Goal: Task Accomplishment & Management: Complete application form

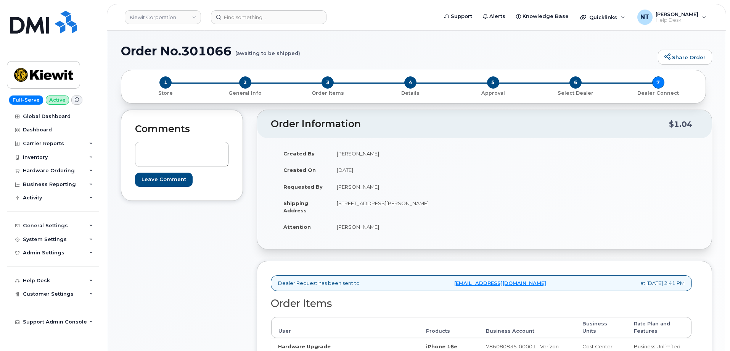
scroll to position [229, 0]
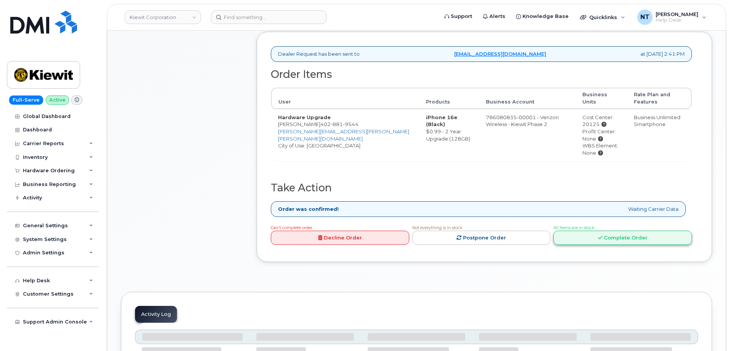
click at [600, 235] on icon at bounding box center [600, 237] width 4 height 5
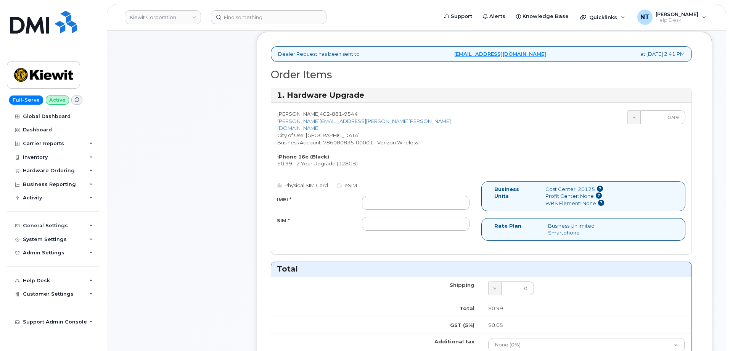
click at [375, 187] on div "Physical SIM Card eSIM IMEI * SIM *" at bounding box center [376, 209] width 210 height 56
click at [409, 196] on input "IMEI *" at bounding box center [416, 203] width 108 height 14
paste input "351418497254846"
type input "351418497254846"
click at [384, 218] on input "SIM *" at bounding box center [416, 224] width 108 height 14
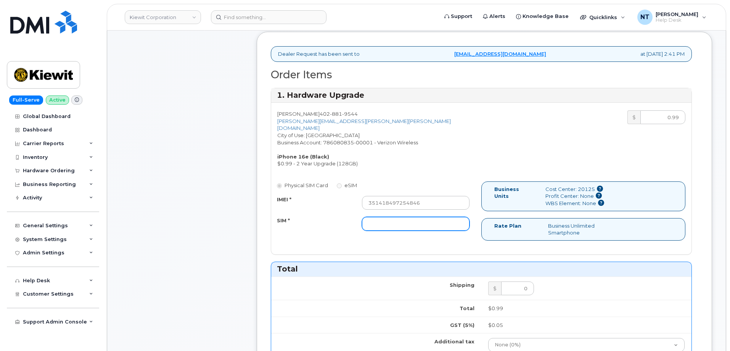
paste input "89043052010008889625002629398614"
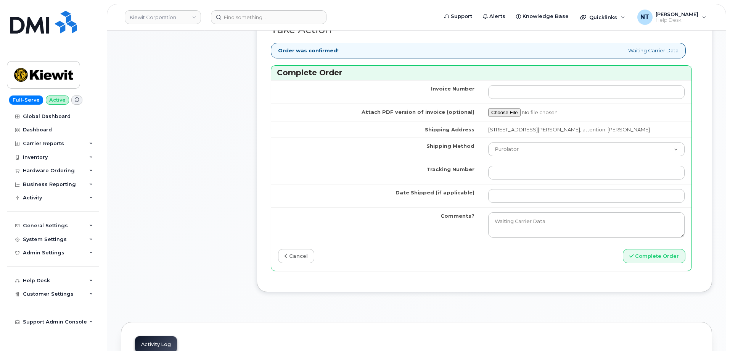
scroll to position [611, 0]
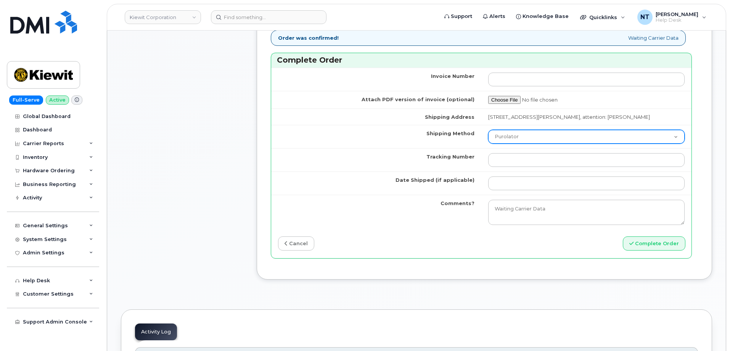
type input "89043052010008889625002629398614"
click at [521, 144] on select "Purolator UPS FedEx Canada Post Courier Other Drop Off Pick Up" at bounding box center [587, 137] width 197 height 14
select select "FedEx"
click at [489, 137] on select "Purolator UPS FedEx Canada Post Courier Other Drop Off Pick Up" at bounding box center [587, 137] width 197 height 14
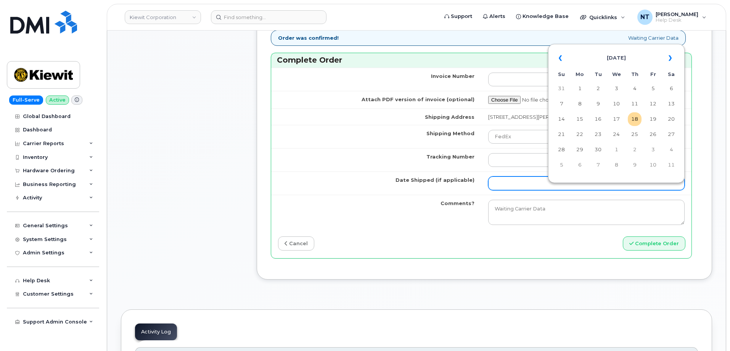
click at [514, 185] on input "Date Shipped (if applicable)" at bounding box center [587, 183] width 197 height 14
click at [635, 119] on td "18" at bounding box center [635, 119] width 14 height 14
type input "[DATE]"
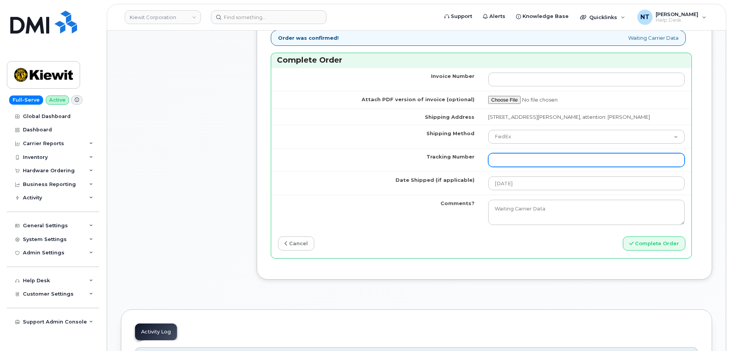
click at [513, 167] on input "Tracking Number" at bounding box center [587, 160] width 197 height 14
click at [516, 167] on input "Tracking Number" at bounding box center [587, 160] width 197 height 14
paste input "444401117749"
drag, startPoint x: 510, startPoint y: 168, endPoint x: 522, endPoint y: 170, distance: 12.7
click at [522, 167] on input "444401117749" at bounding box center [587, 160] width 197 height 14
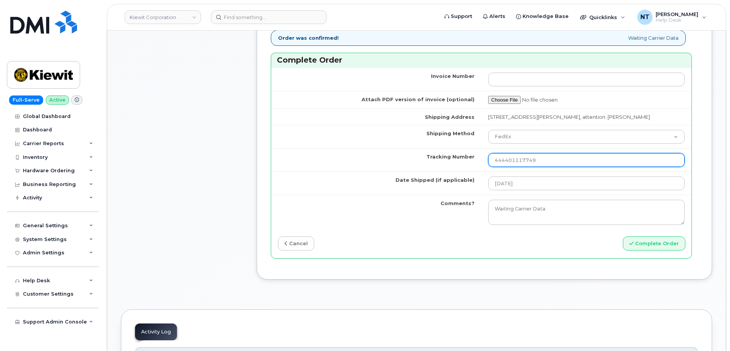
type input "444401117749"
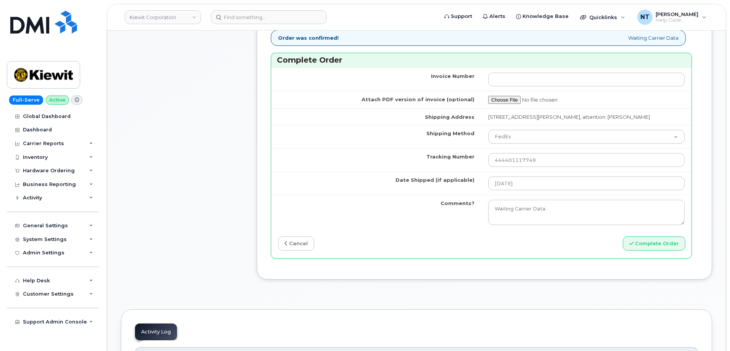
click at [350, 167] on td "Tracking Number" at bounding box center [376, 159] width 210 height 23
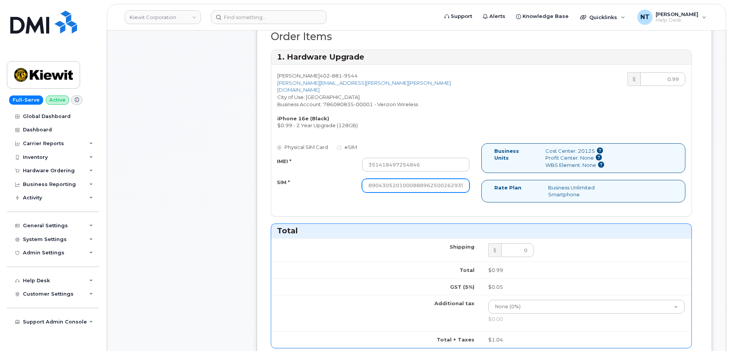
scroll to position [0, 15]
drag, startPoint x: 460, startPoint y: 180, endPoint x: 495, endPoint y: 185, distance: 35.4
click at [495, 185] on div "Physical SIM Card eSIM IMEI * 351418497254846 SIM * 890430520100088896250026293…" at bounding box center [481, 176] width 421 height 66
click at [429, 202] on div "Physical SIM Card eSIM IMEI * 351418497254846 SIM * 890430520100088896250026293…" at bounding box center [481, 176] width 421 height 66
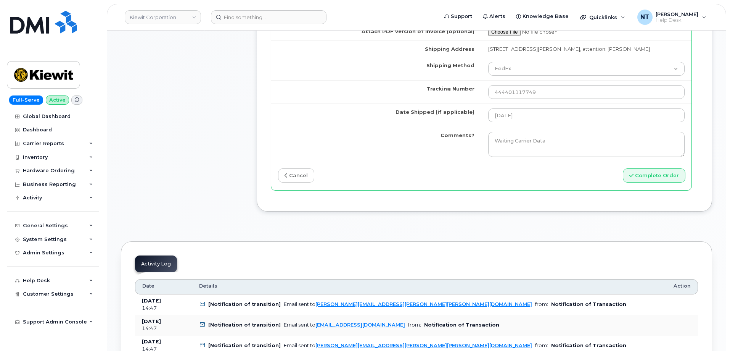
scroll to position [687, 0]
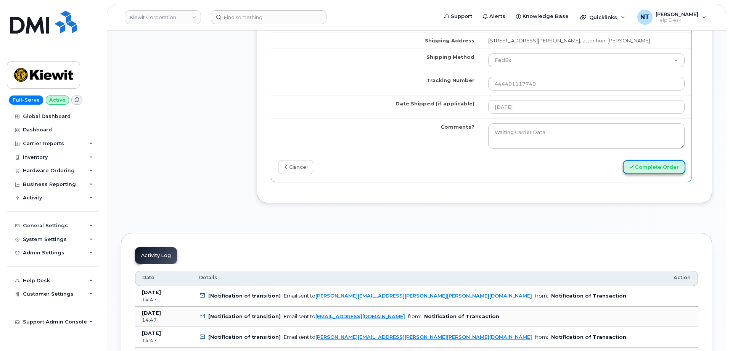
click at [663, 174] on button "Complete Order" at bounding box center [654, 167] width 63 height 14
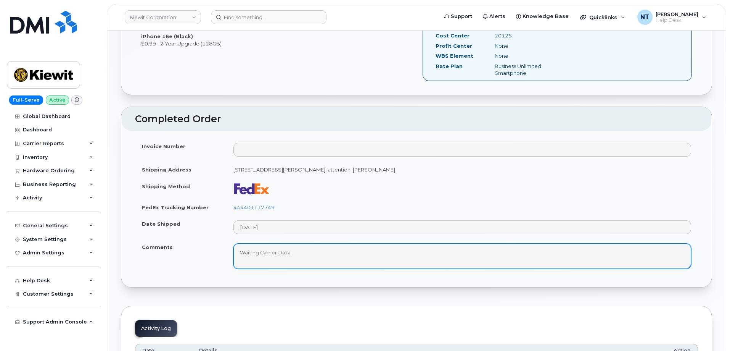
scroll to position [305, 0]
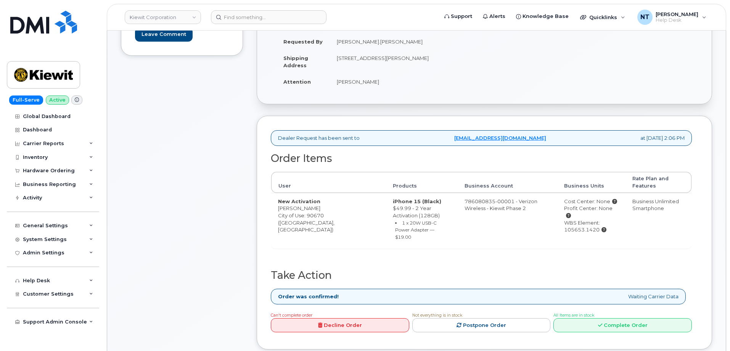
scroll to position [191, 0]
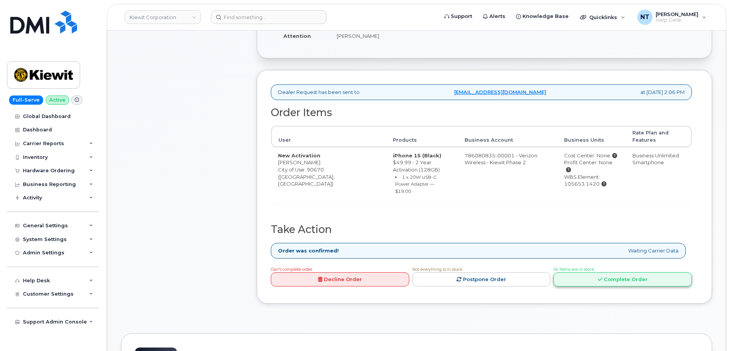
click at [614, 272] on link "Complete Order" at bounding box center [623, 279] width 139 height 14
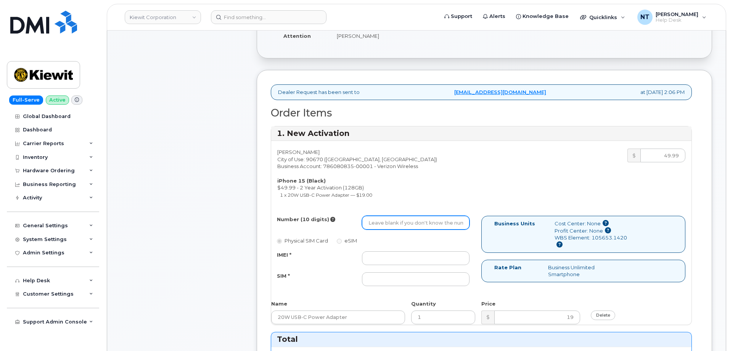
click at [385, 224] on input "Number (10 digits)" at bounding box center [416, 223] width 108 height 14
paste input "818-590-5174"
drag, startPoint x: 379, startPoint y: 223, endPoint x: 389, endPoint y: 224, distance: 10.0
click at [389, 224] on input "8185905174" at bounding box center [416, 223] width 108 height 14
type input "8185905174"
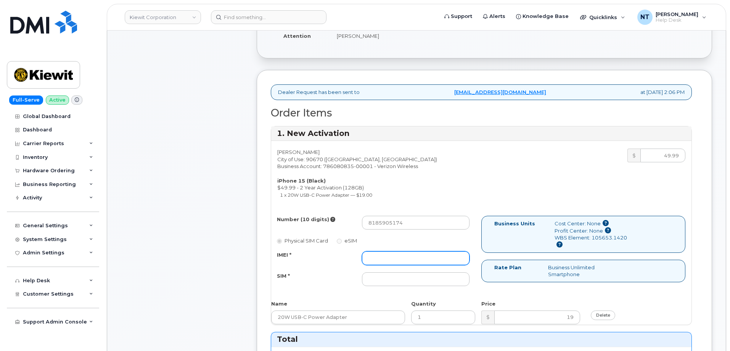
click at [399, 255] on input "IMEI *" at bounding box center [416, 258] width 108 height 14
paste input "355135958670379"
type input "355135958670379"
click at [384, 281] on input "SIM *" at bounding box center [416, 279] width 108 height 14
paste input "89049032007208888800208503290118"
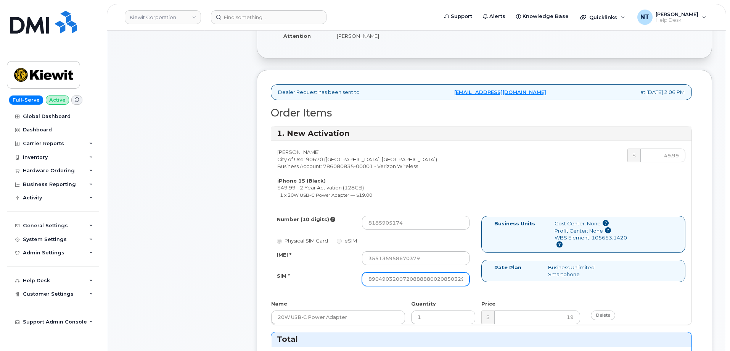
scroll to position [0, 15]
type input "89049032007208888800208503290118"
click at [192, 221] on div "Comments Leave Comment" at bounding box center [182, 334] width 122 height 831
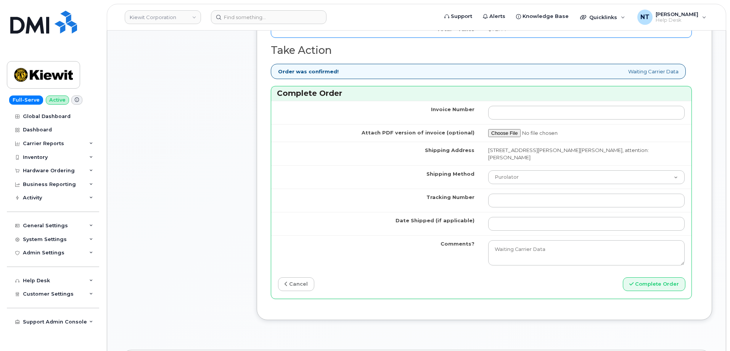
scroll to position [611, 0]
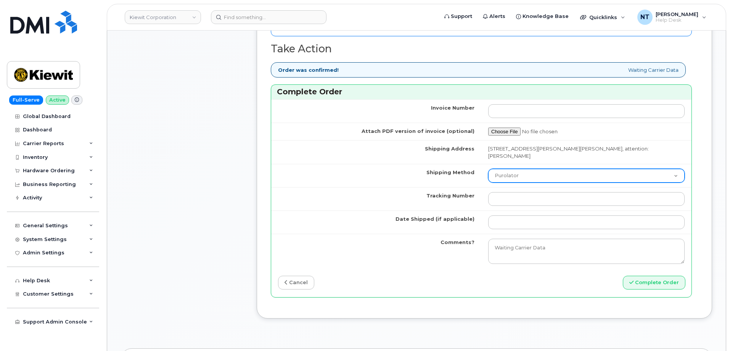
click at [524, 170] on select "Purolator UPS FedEx Canada Post Courier Other Drop Off Pick Up" at bounding box center [587, 176] width 197 height 14
select select "FedEx"
click at [489, 169] on select "Purolator UPS FedEx Canada Post Courier Other Drop Off Pick Up" at bounding box center [587, 176] width 197 height 14
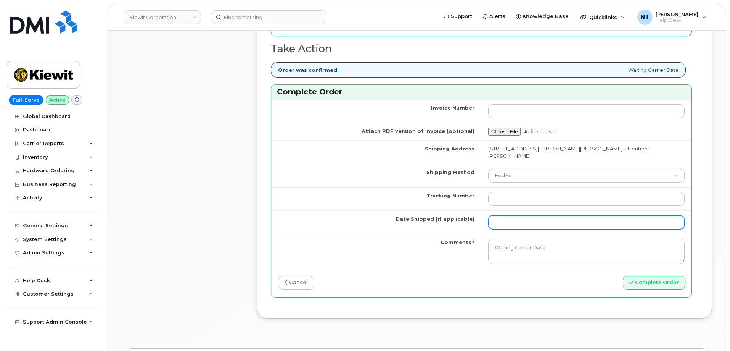
click at [513, 217] on input "Date Shipped (if applicable)" at bounding box center [587, 222] width 197 height 14
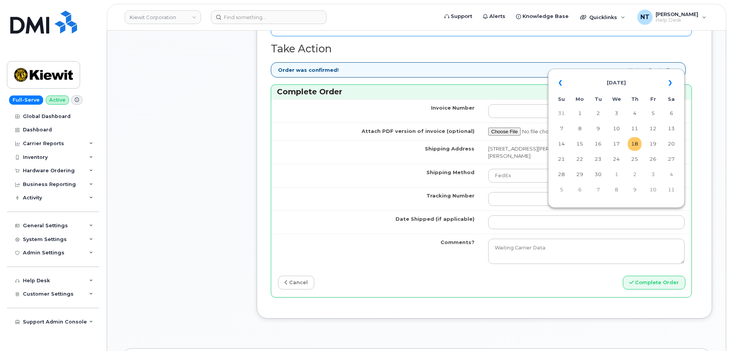
click at [636, 144] on td "18" at bounding box center [635, 144] width 14 height 14
type input "[DATE]"
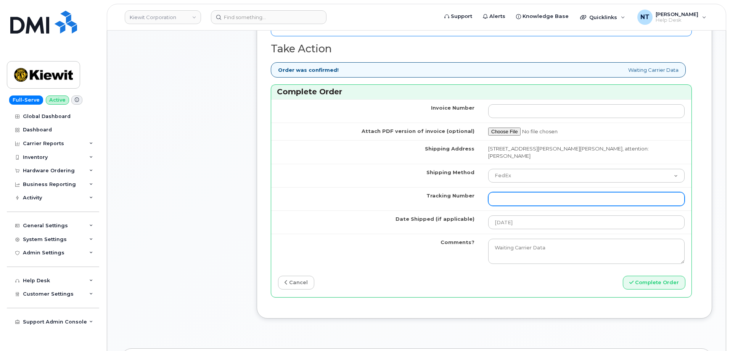
click at [512, 192] on input "Tracking Number" at bounding box center [587, 199] width 197 height 14
paste input "444401117750"
type input "444401117750"
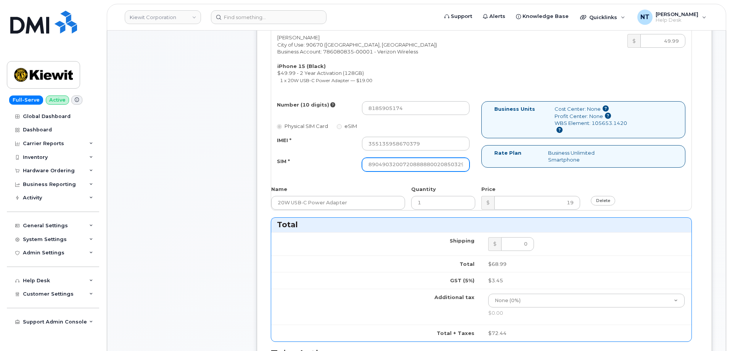
scroll to position [0, 15]
drag, startPoint x: 447, startPoint y: 161, endPoint x: 495, endPoint y: 168, distance: 49.3
click at [495, 168] on div "Number (10 digits) 8185905174 Physical SIM Card eSIM IMEI * 355135958670379 SIM…" at bounding box center [481, 139] width 421 height 77
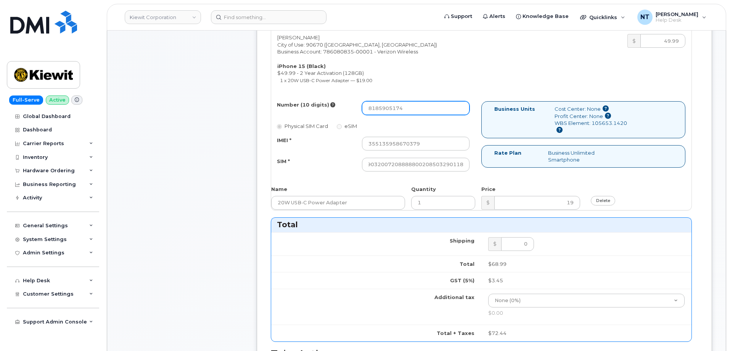
scroll to position [0, 0]
click at [381, 110] on input "8185905174" at bounding box center [416, 108] width 108 height 14
drag, startPoint x: 379, startPoint y: 109, endPoint x: 389, endPoint y: 111, distance: 10.8
click at [389, 111] on input "8185905174" at bounding box center [416, 108] width 108 height 14
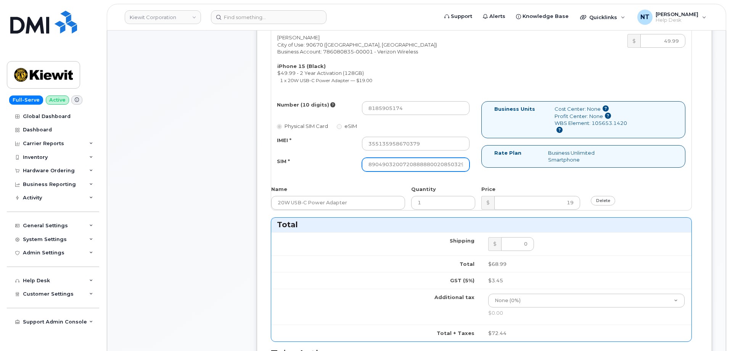
scroll to position [0, 15]
drag, startPoint x: 445, startPoint y: 166, endPoint x: 483, endPoint y: 170, distance: 38.7
click at [483, 170] on div "Number (10 digits) 8185905174 Physical SIM Card eSIM IMEI * 355135958670379 SIM…" at bounding box center [481, 139] width 421 height 77
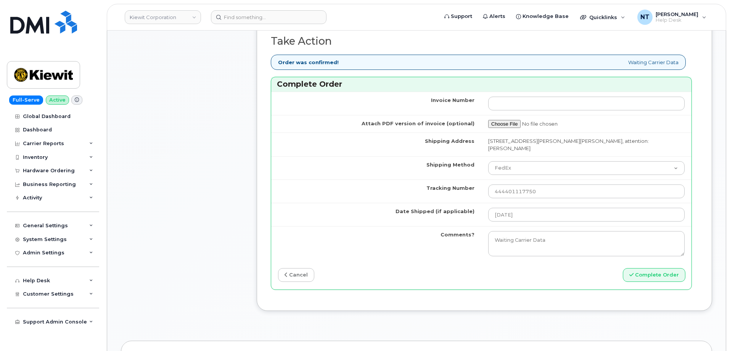
scroll to position [649, 0]
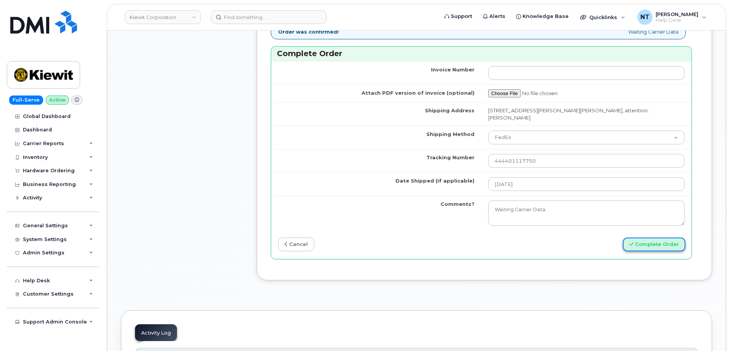
click at [657, 240] on button "Complete Order" at bounding box center [654, 244] width 63 height 14
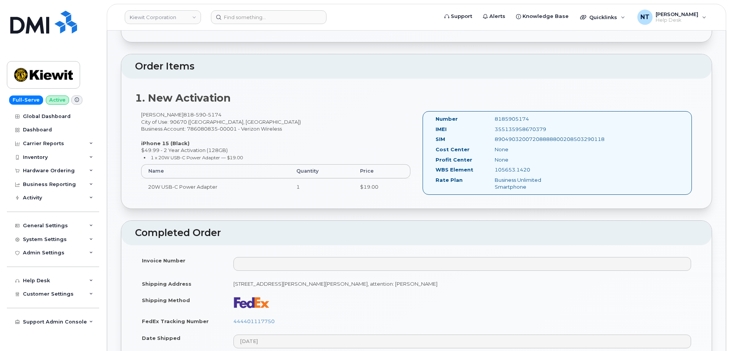
scroll to position [191, 0]
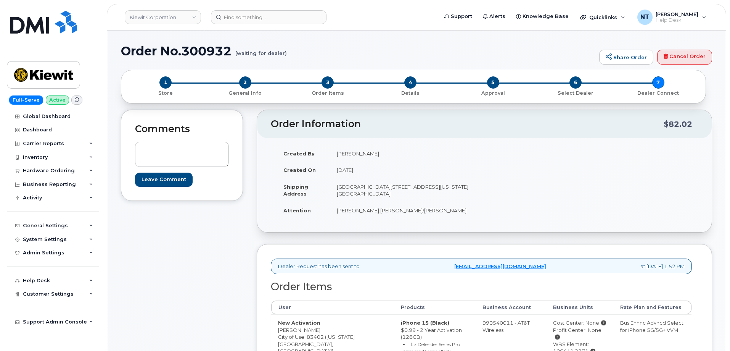
scroll to position [153, 0]
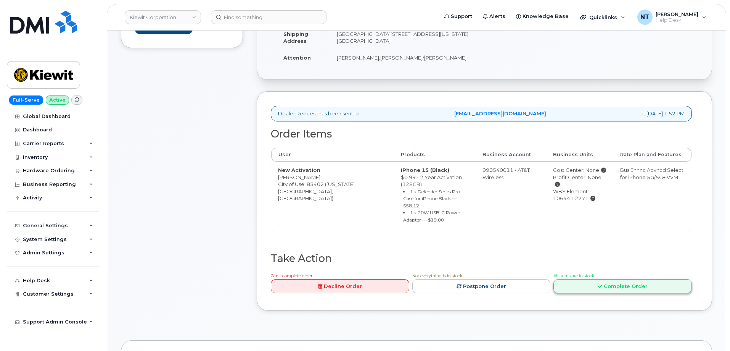
click at [605, 279] on link "Complete Order" at bounding box center [623, 286] width 139 height 14
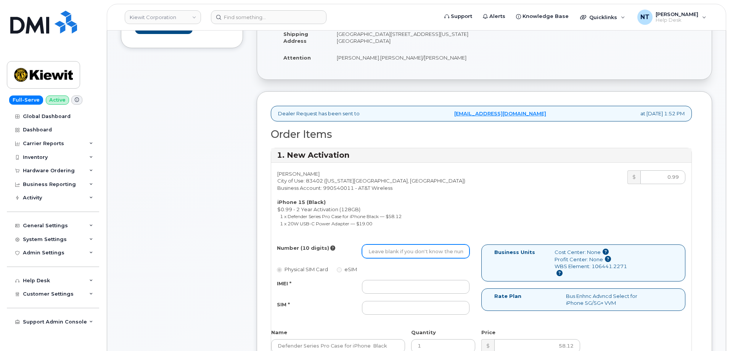
click at [406, 251] on input "Number (10 digits)" at bounding box center [416, 251] width 108 height 14
paste input "[PHONE_NUMBER]"
drag, startPoint x: 392, startPoint y: 253, endPoint x: 416, endPoint y: 252, distance: 24.5
click at [394, 253] on input "[PHONE_NUMBER]" at bounding box center [416, 251] width 108 height 14
drag, startPoint x: 379, startPoint y: 252, endPoint x: 389, endPoint y: 252, distance: 9.2
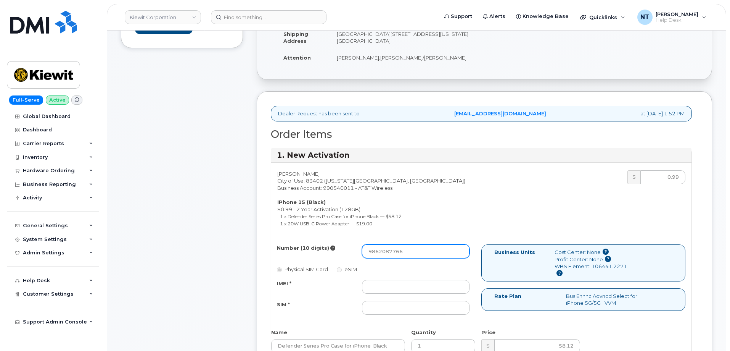
click at [389, 252] on input "9862087766" at bounding box center [416, 251] width 108 height 14
type input "9862087766"
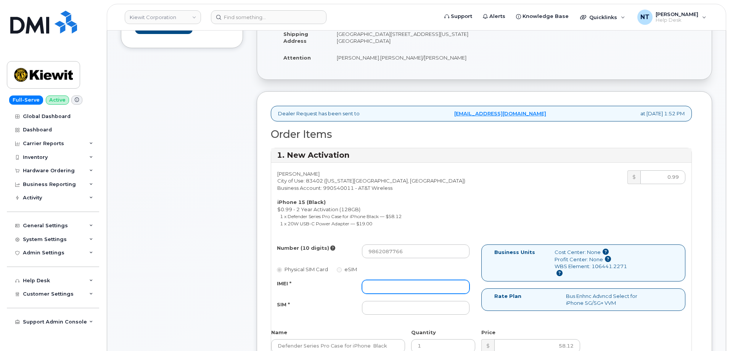
click at [405, 288] on input "IMEI *" at bounding box center [416, 287] width 108 height 14
paste input "355135957412484"
type input "355135957412484"
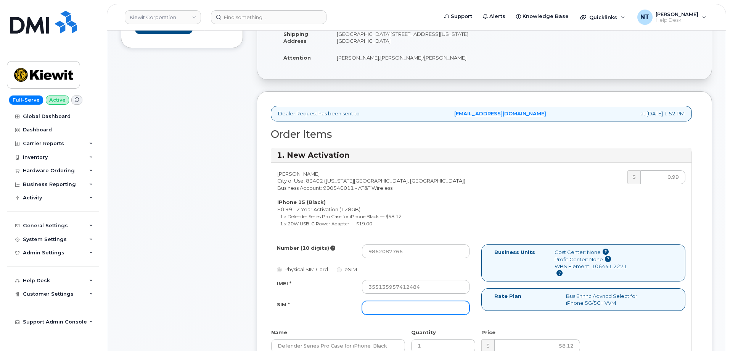
click at [419, 313] on input "SIM *" at bounding box center [416, 308] width 108 height 14
paste input "89049032007208888800193045713886"
type input "89049032007208888800193045713886"
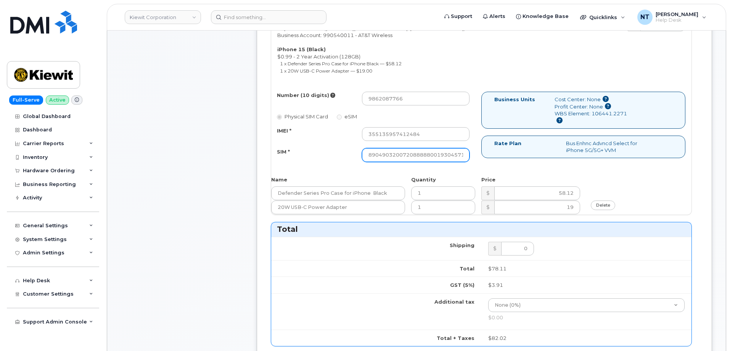
scroll to position [0, 15]
drag, startPoint x: 434, startPoint y: 155, endPoint x: 515, endPoint y: 158, distance: 80.6
click at [515, 158] on div "Number (10 digits) 9862087766 Physical SIM Card eSIM IMEI * 355135957412484 SIM…" at bounding box center [481, 130] width 421 height 77
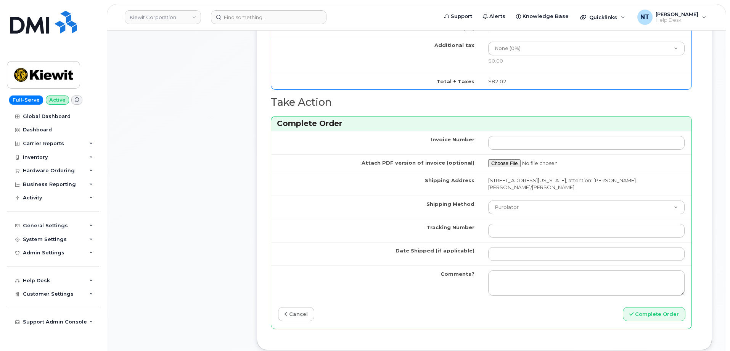
scroll to position [572, 0]
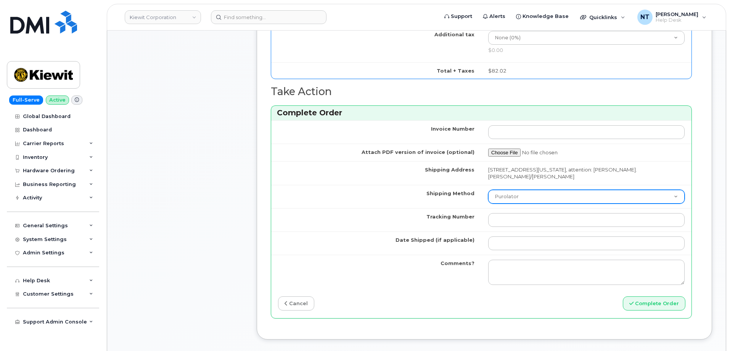
drag, startPoint x: 519, startPoint y: 187, endPoint x: 519, endPoint y: 195, distance: 8.0
click at [519, 190] on select "Purolator UPS FedEx Canada Post Courier Other Drop Off Pick Up" at bounding box center [587, 197] width 197 height 14
select select "FedEx"
click at [489, 190] on select "Purolator UPS FedEx Canada Post Courier Other Drop Off Pick Up" at bounding box center [587, 197] width 197 height 14
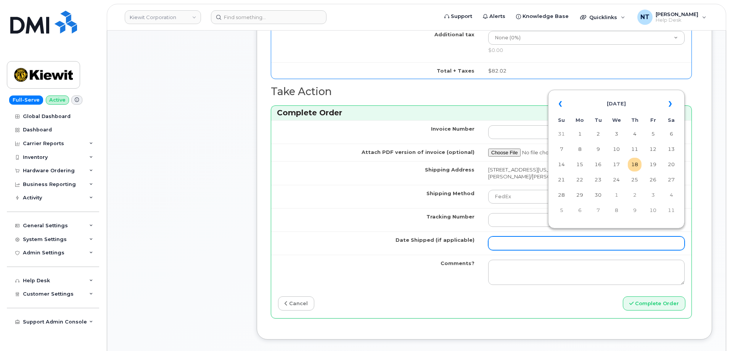
drag, startPoint x: 515, startPoint y: 229, endPoint x: 520, endPoint y: 234, distance: 7.3
click at [515, 236] on input "Date Shipped (if applicable)" at bounding box center [587, 243] width 197 height 14
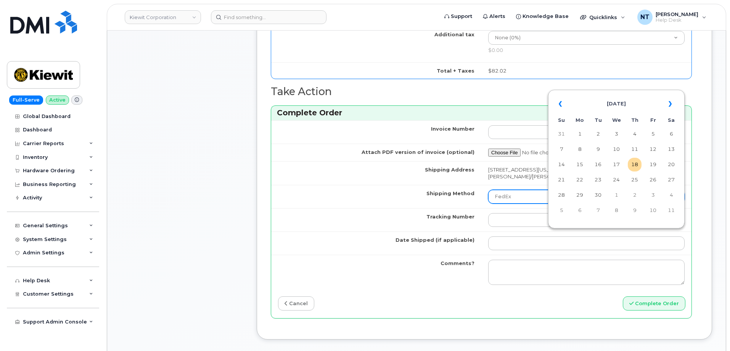
drag, startPoint x: 635, startPoint y: 165, endPoint x: 590, endPoint y: 193, distance: 54.0
click at [635, 165] on td "18" at bounding box center [635, 165] width 14 height 14
type input "[DATE]"
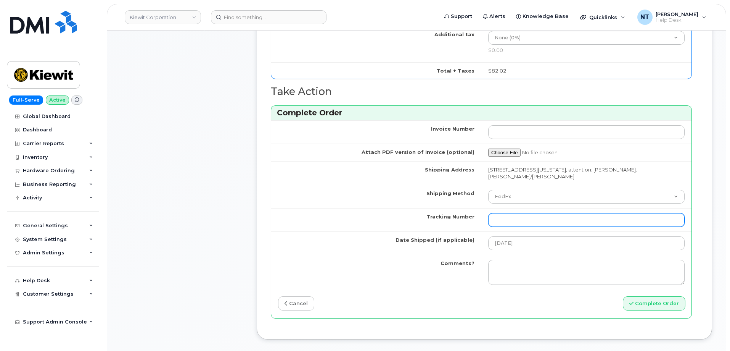
click at [523, 213] on input "Tracking Number" at bounding box center [587, 220] width 197 height 14
paste input "444401117760"
drag, startPoint x: 551, startPoint y: 214, endPoint x: 409, endPoint y: 209, distance: 141.7
click at [409, 209] on tr "Tracking Number 444401117760" at bounding box center [481, 219] width 421 height 23
type input "444401117760"
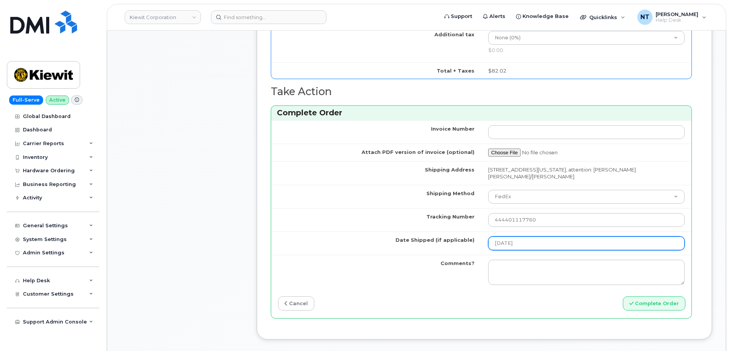
click at [530, 238] on input "[DATE]" at bounding box center [587, 243] width 197 height 14
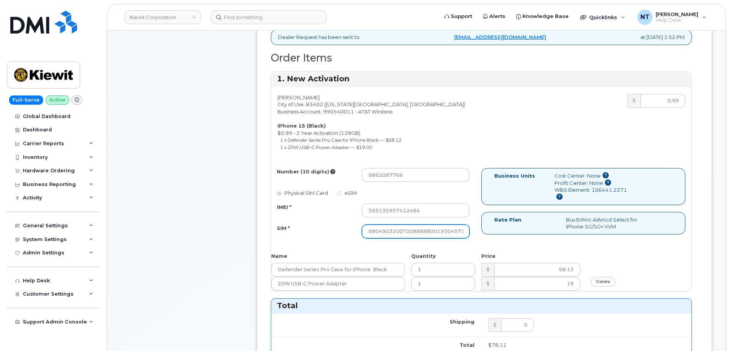
scroll to position [0, 15]
drag, startPoint x: 423, startPoint y: 233, endPoint x: 501, endPoint y: 236, distance: 78.7
click at [501, 236] on div "Number (10 digits) 9862087766 Physical SIM Card eSIM IMEI * 355135957412484 SIM…" at bounding box center [481, 206] width 421 height 77
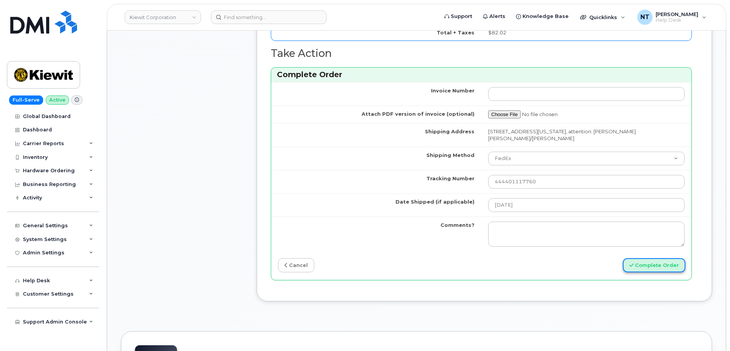
scroll to position [0, 0]
click at [661, 261] on button "Complete Order" at bounding box center [654, 265] width 63 height 14
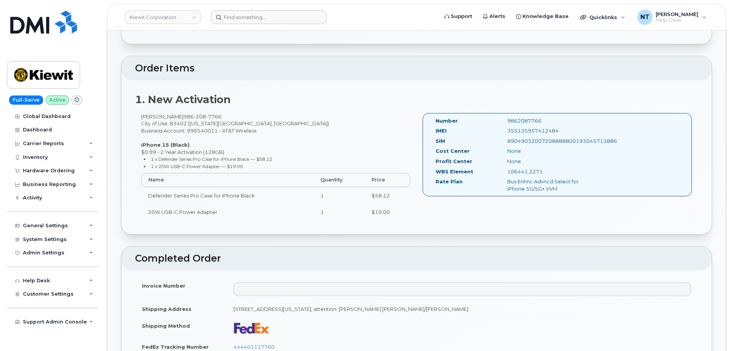
scroll to position [153, 0]
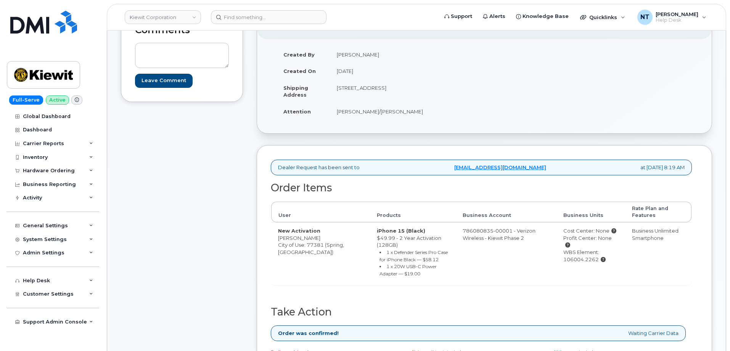
scroll to position [153, 0]
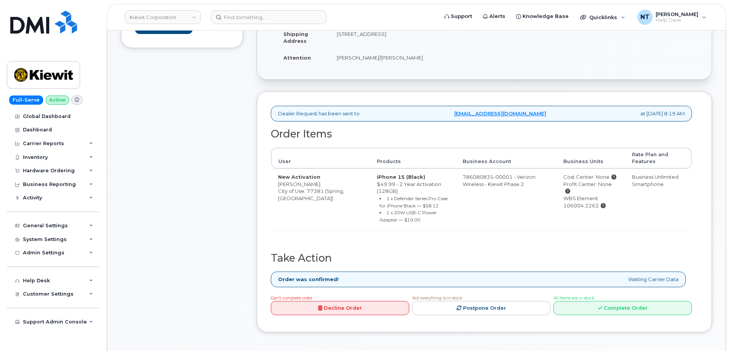
click at [627, 316] on div "Can't complete order Decline Order Not everything is in stock Postpone Order Al…" at bounding box center [480, 306] width 424 height 24
click at [623, 310] on link "Complete Order" at bounding box center [623, 308] width 139 height 14
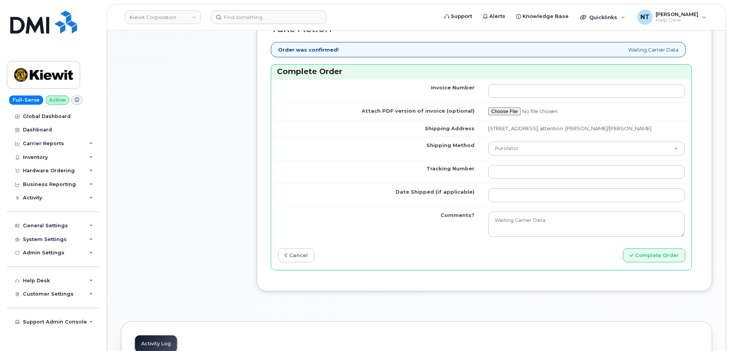
scroll to position [649, 0]
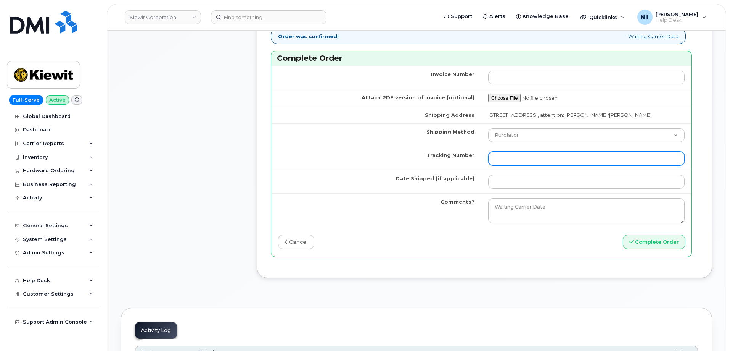
click at [528, 164] on input "Tracking Number" at bounding box center [587, 159] width 197 height 14
paste input "444401117771"
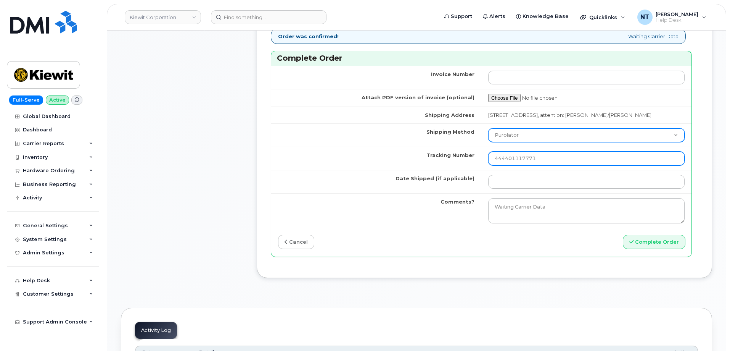
type input "444401117771"
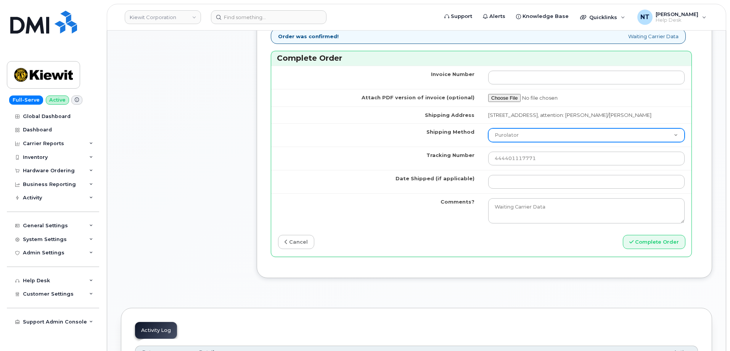
click at [532, 142] on select "Purolator UPS FedEx Canada Post Courier Other Drop Off Pick Up" at bounding box center [587, 135] width 197 height 14
select select "FedEx"
click at [489, 135] on select "Purolator UPS FedEx Canada Post Courier Other Drop Off Pick Up" at bounding box center [587, 135] width 197 height 14
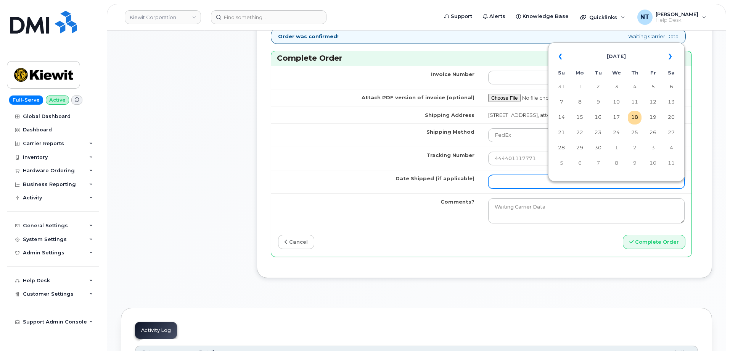
click at [517, 186] on input "Date Shipped (if applicable)" at bounding box center [587, 182] width 197 height 14
drag, startPoint x: 632, startPoint y: 115, endPoint x: 627, endPoint y: 117, distance: 5.2
click at [632, 115] on td "18" at bounding box center [635, 118] width 14 height 14
type input "[DATE]"
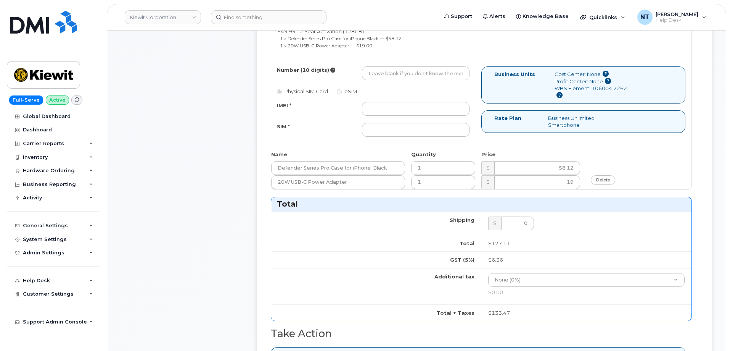
scroll to position [305, 0]
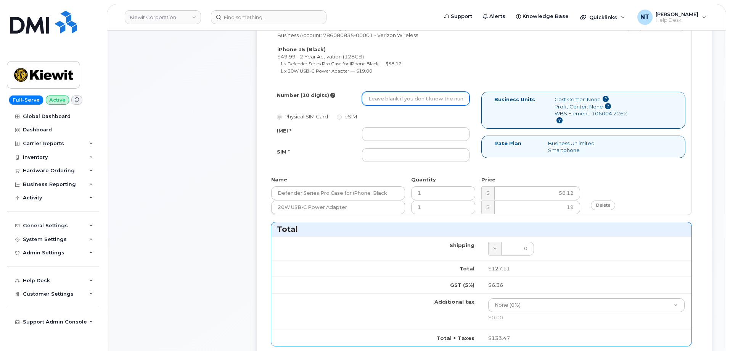
click at [393, 98] on input "Number (10 digits)" at bounding box center [416, 99] width 108 height 14
paste input "[PHONE_NUMBER]"
click at [394, 100] on input "[PHONE_NUMBER]" at bounding box center [416, 99] width 108 height 14
drag, startPoint x: 381, startPoint y: 99, endPoint x: 389, endPoint y: 100, distance: 8.4
click at [389, 100] on input "3468703179" at bounding box center [416, 99] width 108 height 14
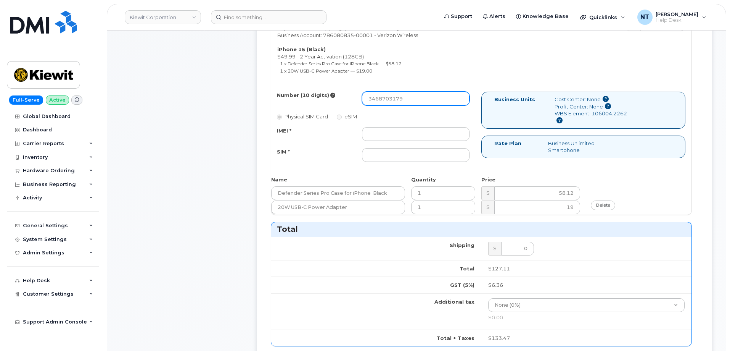
type input "3468703179"
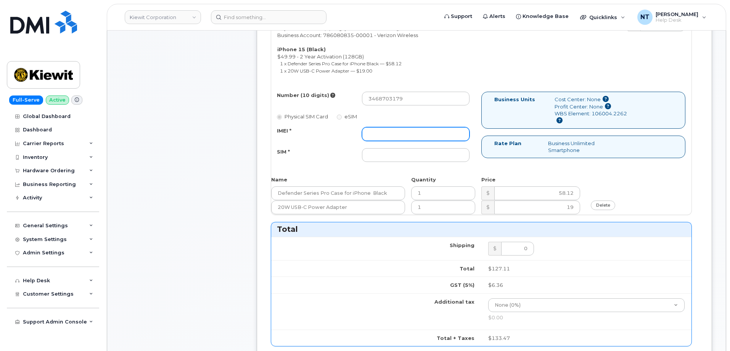
click at [401, 134] on input "IMEI *" at bounding box center [416, 134] width 108 height 14
paste input "350447830392790"
type input "350447830392790"
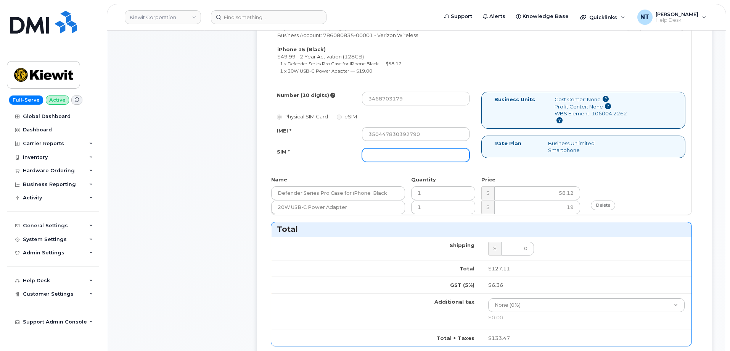
click at [410, 153] on input "SIM *" at bounding box center [416, 155] width 108 height 14
paste input "89049032007208888800208522373025"
drag, startPoint x: 465, startPoint y: 157, endPoint x: 303, endPoint y: 156, distance: 161.8
click at [303, 156] on div "SIM * 89049032007208888800208522373025" at bounding box center [373, 155] width 204 height 14
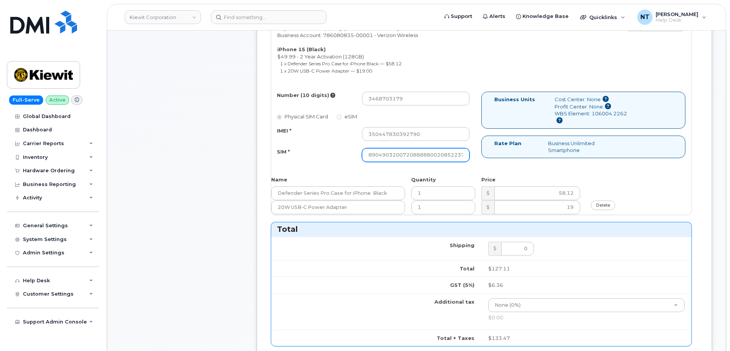
click at [370, 155] on input "89049032007208888800208522373025" at bounding box center [416, 155] width 108 height 14
type input "89049032007208888800208522373025"
click at [368, 134] on input "350447830392790" at bounding box center [416, 134] width 108 height 14
click at [443, 137] on input "350447830392790" at bounding box center [416, 134] width 108 height 14
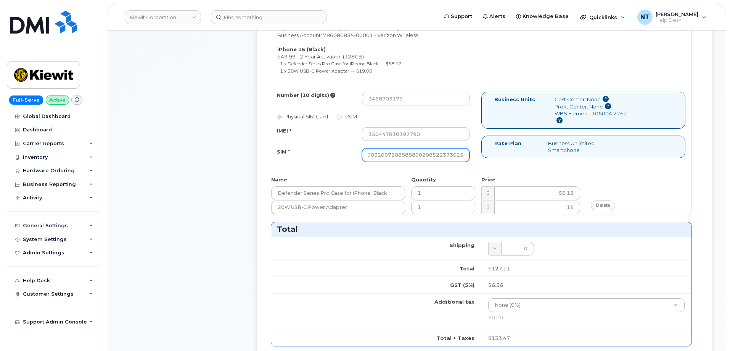
drag, startPoint x: 440, startPoint y: 158, endPoint x: 492, endPoint y: 160, distance: 52.3
click at [492, 160] on div "Number (10 digits) 3468703179 Physical SIM Card eSIM IMEI * 350447830392790 SIM…" at bounding box center [481, 130] width 421 height 77
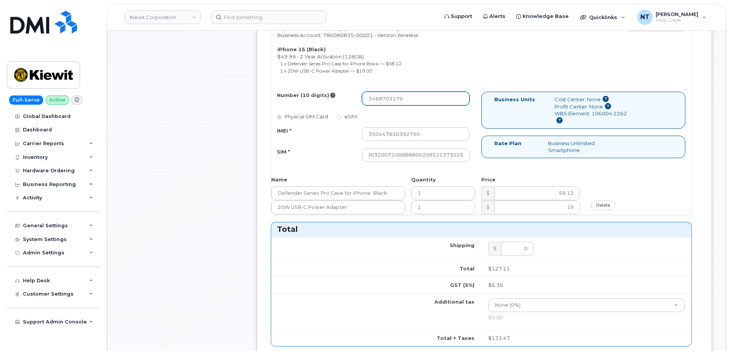
scroll to position [0, 0]
drag, startPoint x: 379, startPoint y: 102, endPoint x: 389, endPoint y: 104, distance: 9.3
click at [389, 104] on input "3468703179" at bounding box center [416, 99] width 108 height 14
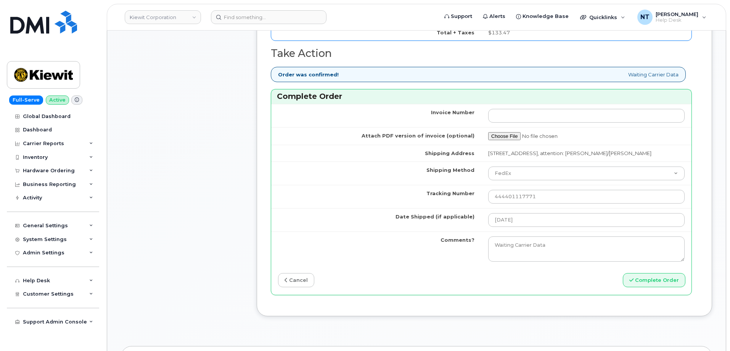
scroll to position [649, 0]
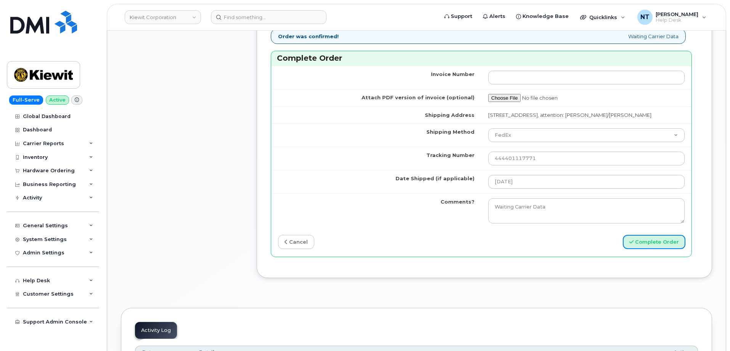
drag, startPoint x: 651, startPoint y: 252, endPoint x: 221, endPoint y: 170, distance: 437.9
click at [655, 249] on button "Complete Order" at bounding box center [654, 242] width 63 height 14
